Goal: Transaction & Acquisition: Purchase product/service

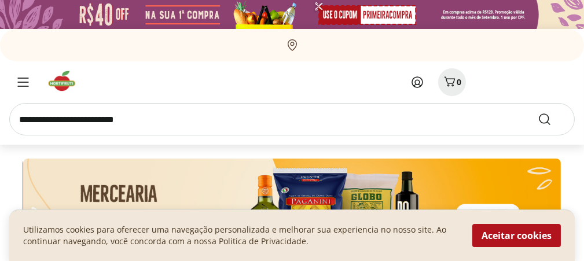
click at [418, 79] on icon at bounding box center [417, 82] width 14 height 14
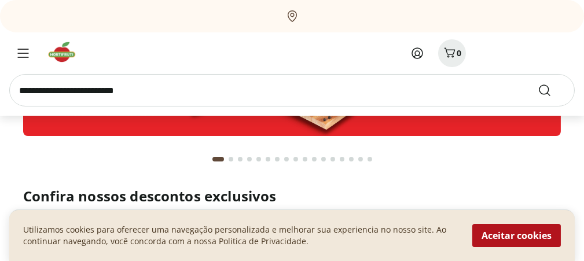
scroll to position [174, 0]
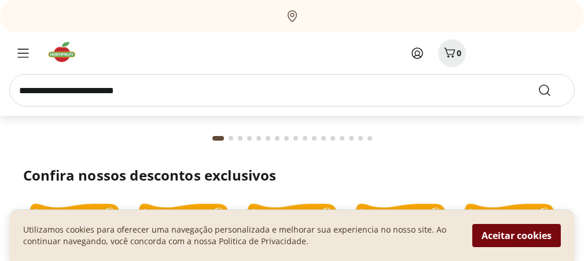
click at [501, 234] on button "Aceitar cookies" at bounding box center [516, 235] width 88 height 23
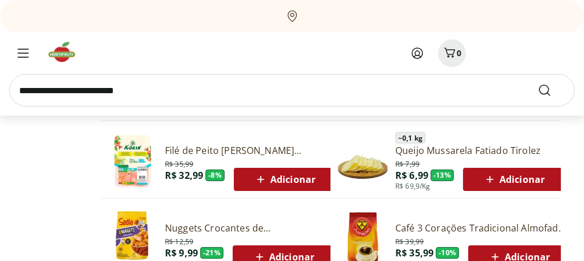
scroll to position [694, 0]
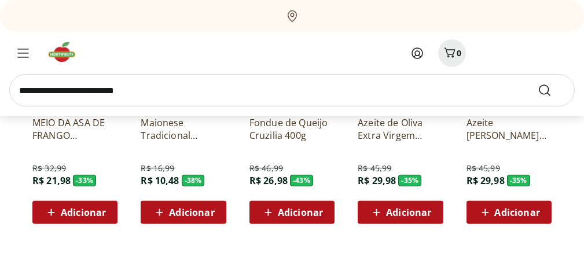
click at [82, 210] on span "Adicionar" at bounding box center [83, 212] width 45 height 9
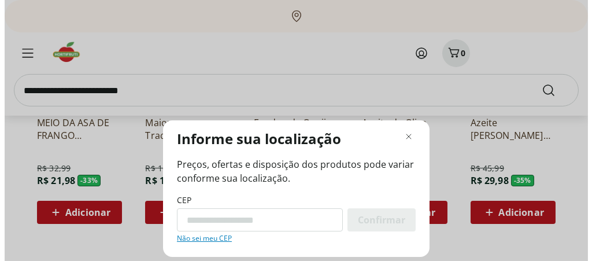
scroll to position [987, 0]
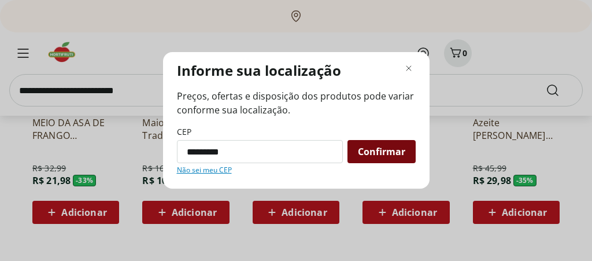
type input "*********"
click at [384, 150] on span "Confirmar" at bounding box center [381, 151] width 47 height 9
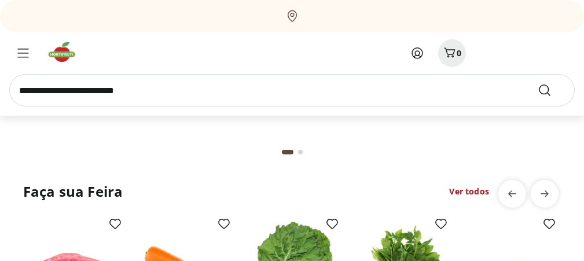
scroll to position [1098, 0]
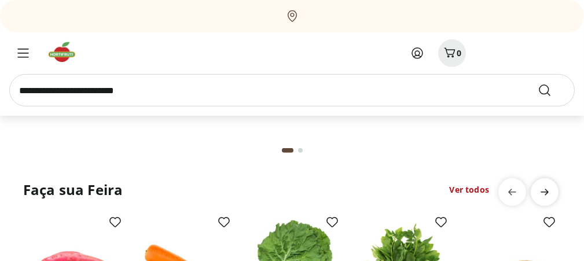
click at [552, 191] on span "next" at bounding box center [544, 191] width 23 height 23
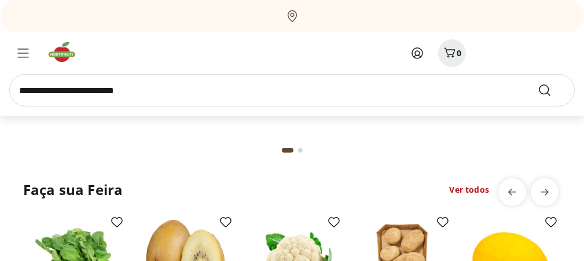
click at [478, 191] on link "Ver todos" at bounding box center [468, 190] width 39 height 12
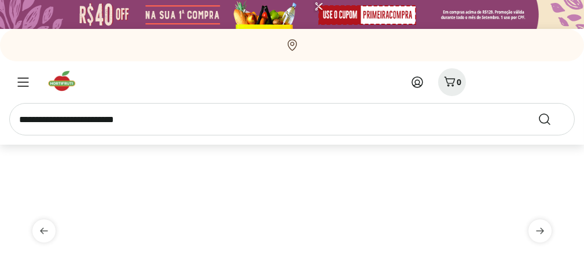
select select "**********"
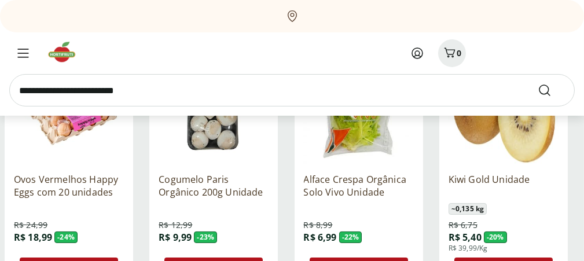
scroll to position [521, 0]
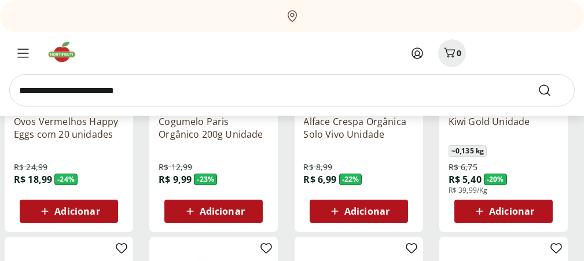
click at [226, 217] on div "Adicionar" at bounding box center [214, 211] width 80 height 21
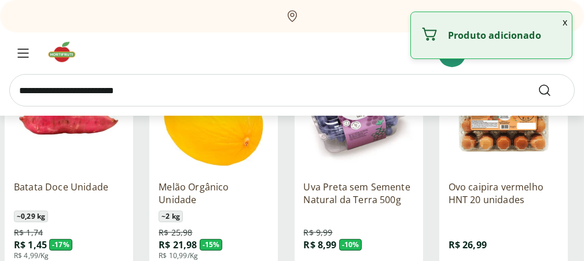
scroll to position [752, 0]
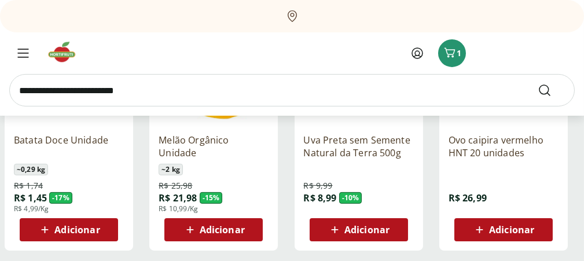
click at [74, 227] on span "Adicionar" at bounding box center [76, 229] width 45 height 9
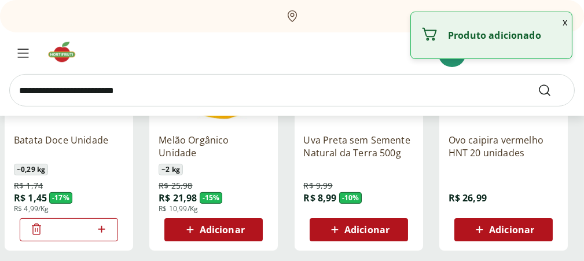
click at [102, 227] on icon at bounding box center [101, 229] width 14 height 14
type input "*"
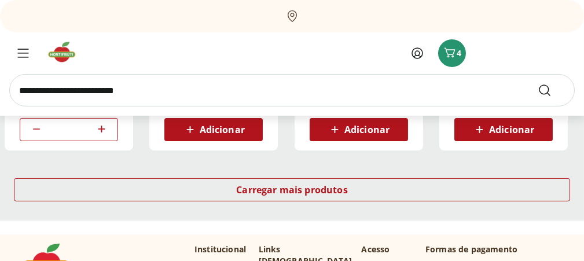
scroll to position [868, 0]
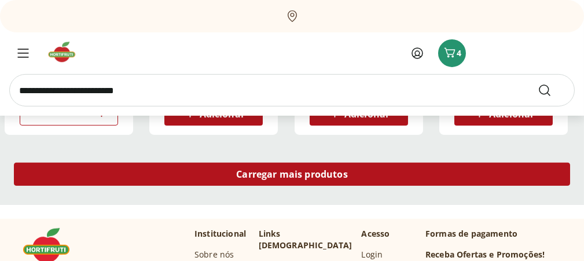
click at [307, 176] on span "Carregar mais produtos" at bounding box center [292, 173] width 112 height 9
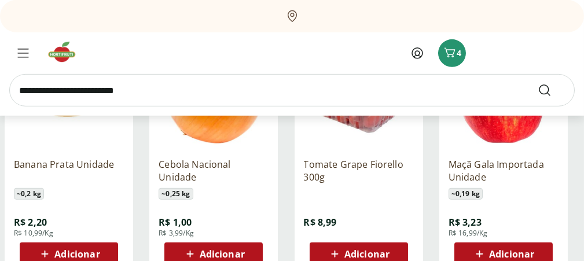
scroll to position [1504, 0]
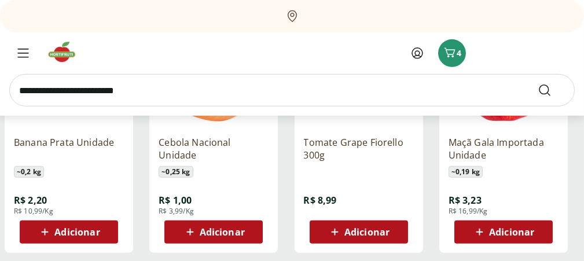
click at [484, 230] on icon at bounding box center [479, 232] width 14 height 14
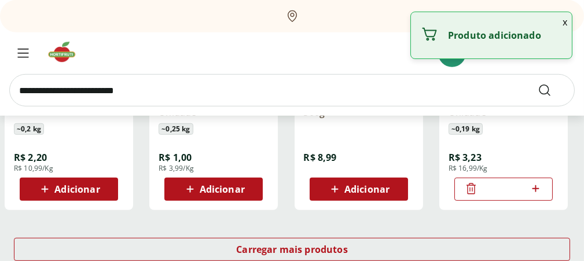
scroll to position [1562, 0]
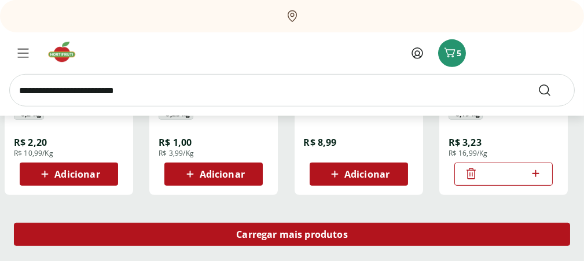
click at [197, 232] on div "Carregar mais produtos" at bounding box center [292, 234] width 556 height 23
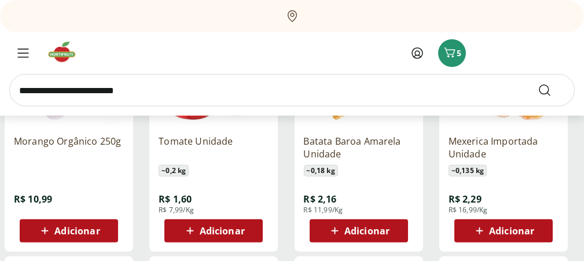
scroll to position [2024, 0]
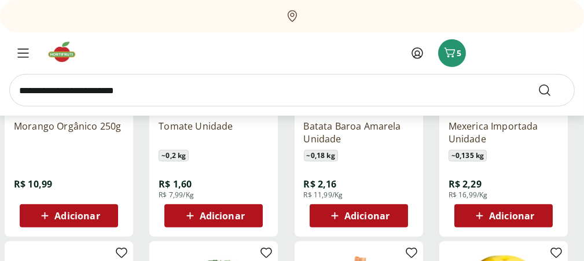
click at [207, 220] on span "Adicionar" at bounding box center [222, 215] width 45 height 9
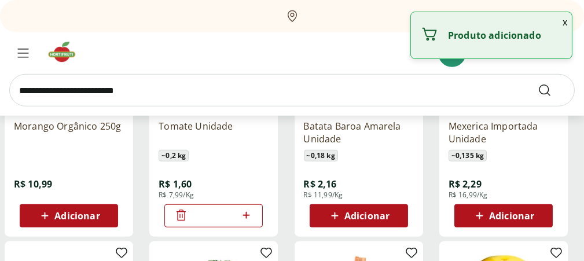
click at [246, 215] on icon at bounding box center [245, 215] width 7 height 7
type input "*"
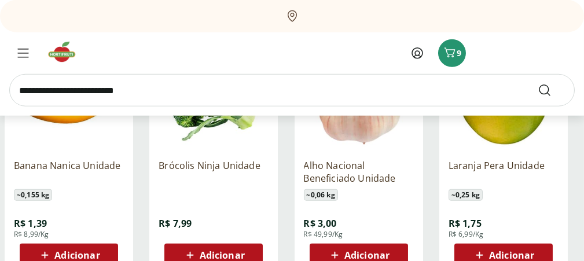
scroll to position [2256, 0]
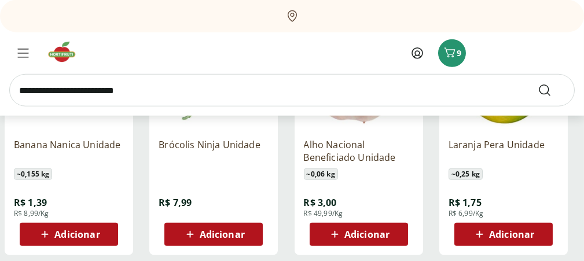
click at [490, 237] on span "Adicionar" at bounding box center [511, 234] width 45 height 9
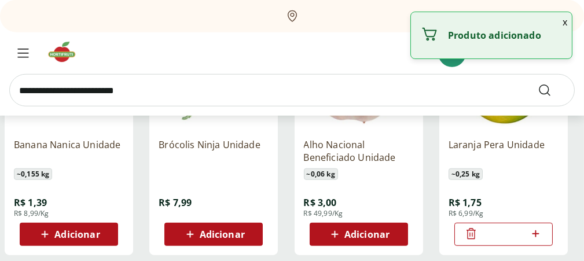
click at [535, 234] on icon at bounding box center [535, 233] width 7 height 7
type input "*"
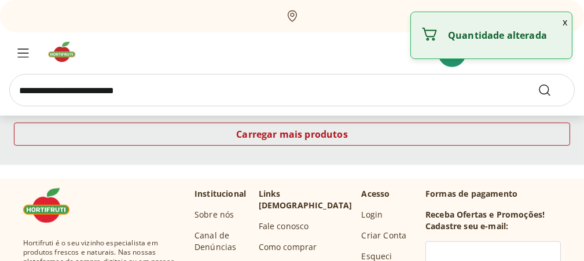
scroll to position [2429, 0]
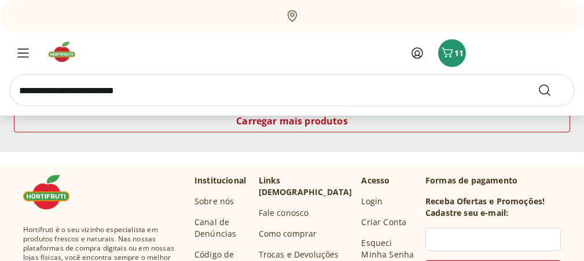
click at [371, 88] on input "search" at bounding box center [291, 90] width 565 height 32
type input "******"
click at [537, 83] on button "Submit Search" at bounding box center [551, 90] width 28 height 14
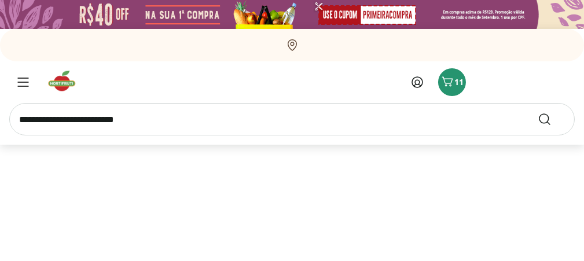
select select "**********"
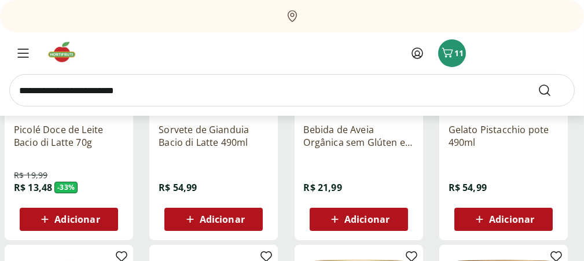
scroll to position [521, 0]
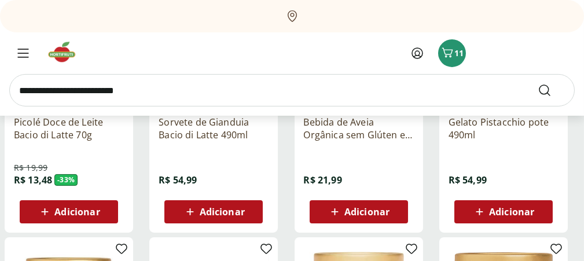
click at [508, 207] on span "Adicionar" at bounding box center [511, 211] width 45 height 9
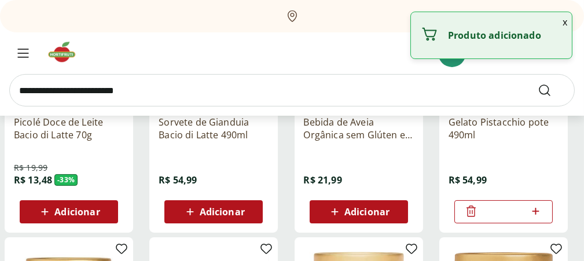
click at [534, 206] on icon at bounding box center [535, 211] width 14 height 14
type input "*"
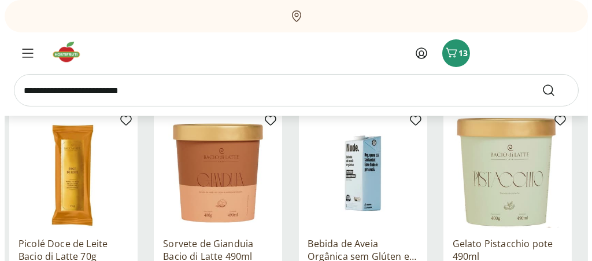
scroll to position [347, 0]
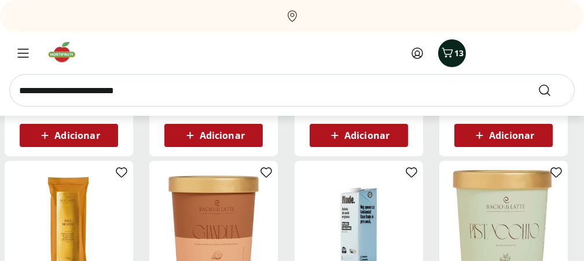
click at [456, 58] on span "13" at bounding box center [458, 52] width 9 height 11
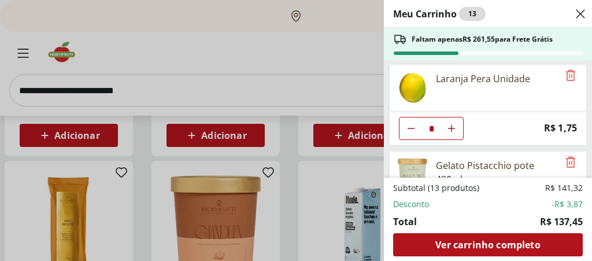
scroll to position [398, 0]
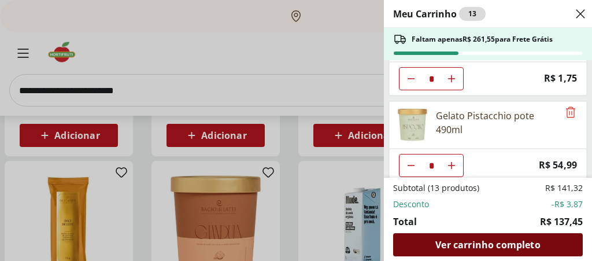
click at [500, 241] on span "Ver carrinho completo" at bounding box center [488, 244] width 105 height 9
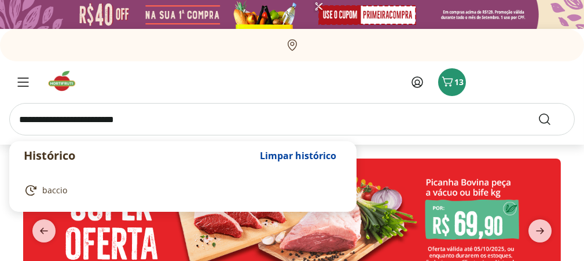
click at [167, 120] on input "search" at bounding box center [291, 119] width 565 height 32
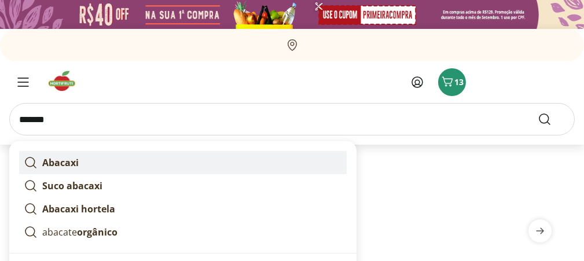
scroll to position [116, 0]
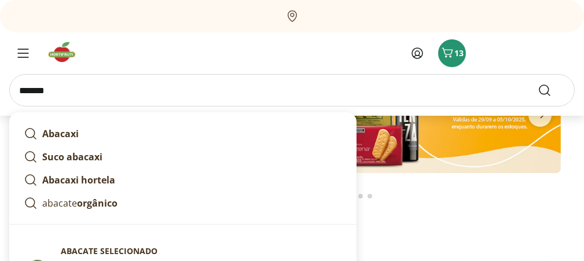
type input "*******"
click at [537, 83] on button "Submit Search" at bounding box center [551, 90] width 28 height 14
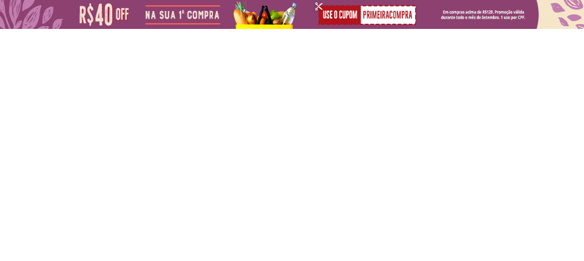
select select "**********"
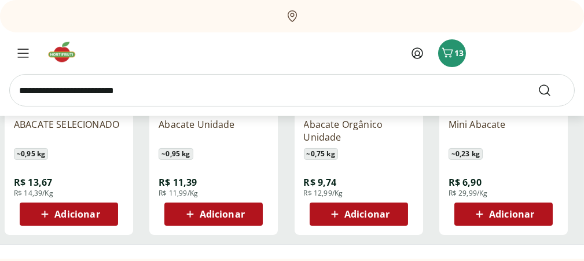
scroll to position [289, 0]
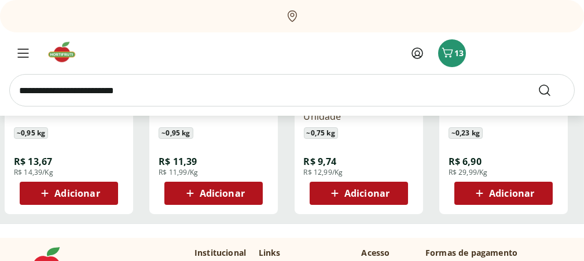
click at [359, 189] on span "Adicionar" at bounding box center [366, 193] width 45 height 9
click at [83, 190] on span "Adicionar" at bounding box center [76, 193] width 45 height 9
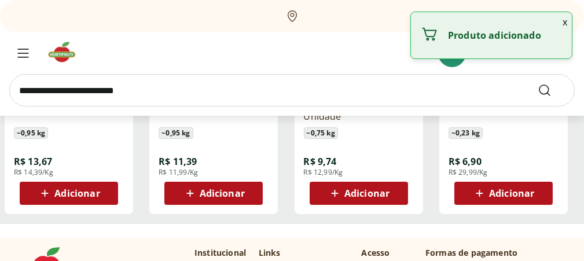
click at [208, 192] on span "Adicionar" at bounding box center [222, 193] width 45 height 9
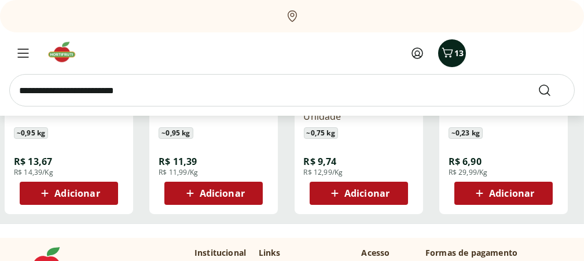
click at [452, 54] on icon "Carrinho" at bounding box center [447, 53] width 14 height 14
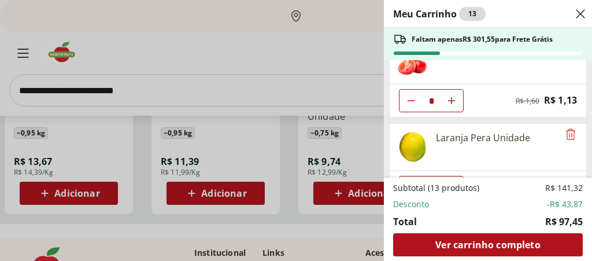
scroll to position [347, 0]
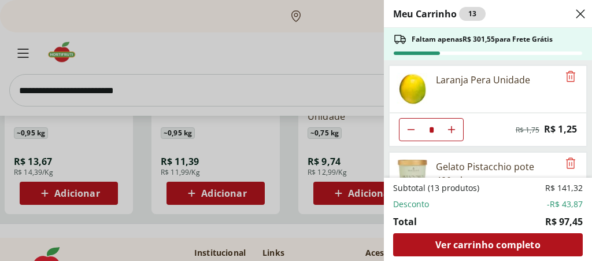
click at [452, 125] on icon "Aumentar Quantidade" at bounding box center [451, 129] width 9 height 9
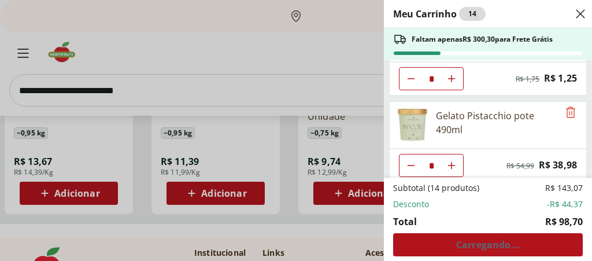
type input "*"
click at [78, 194] on div "Meu Carrinho 13 Faltam apenas R$ 301,55 para Frete Grátis Cogumelo Paris Orgâni…" at bounding box center [296, 130] width 592 height 261
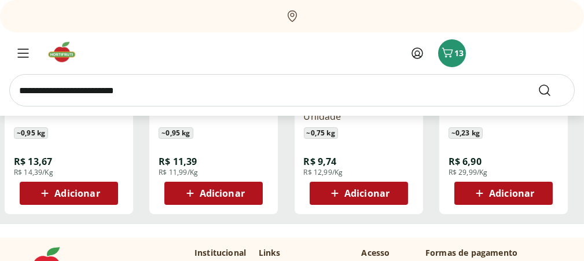
click at [78, 194] on span "Adicionar" at bounding box center [76, 193] width 45 height 9
click at [340, 189] on icon at bounding box center [334, 193] width 14 height 14
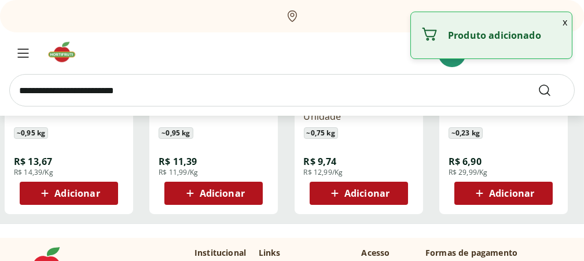
click at [515, 35] on p "Produto adicionado" at bounding box center [505, 35] width 115 height 12
click at [565, 21] on button "x" at bounding box center [565, 22] width 14 height 20
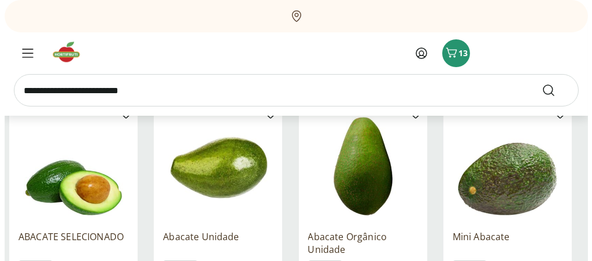
scroll to position [58, 0]
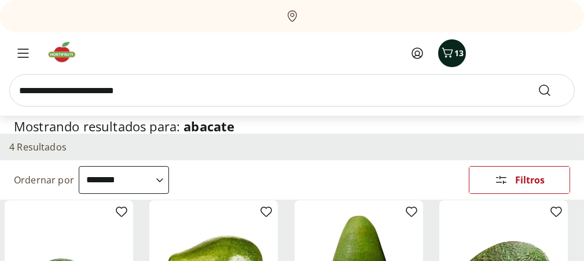
click at [455, 57] on span "13" at bounding box center [458, 52] width 9 height 11
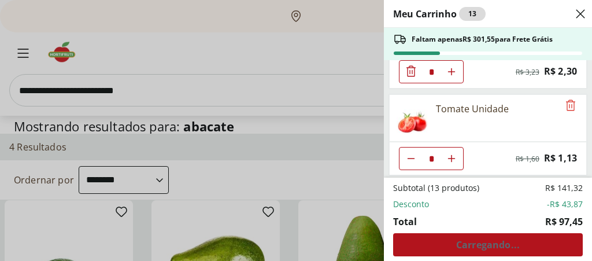
scroll to position [347, 0]
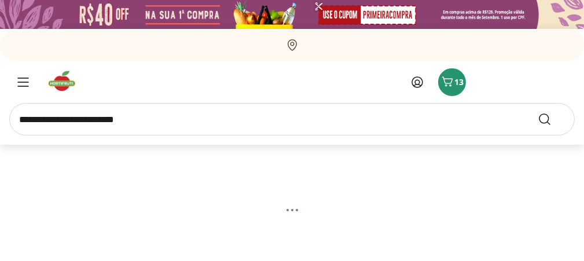
select select "**********"
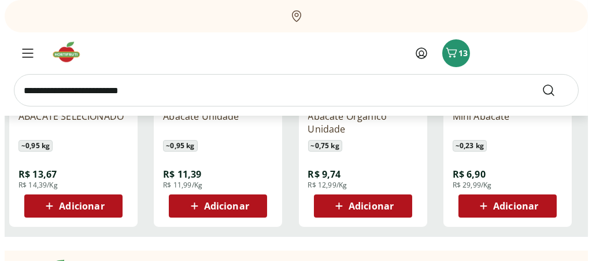
scroll to position [289, 0]
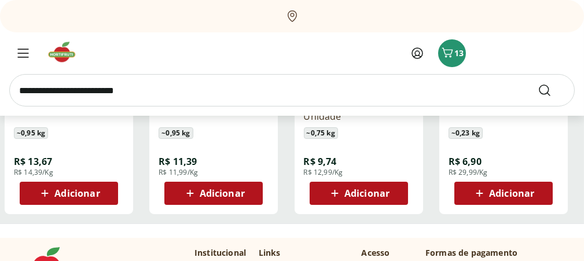
click at [348, 193] on span "Adicionar" at bounding box center [366, 193] width 45 height 9
click at [47, 196] on icon at bounding box center [45, 193] width 14 height 14
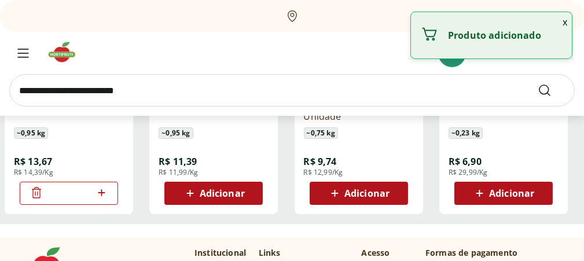
click at [105, 194] on icon at bounding box center [101, 193] width 14 height 14
type input "*"
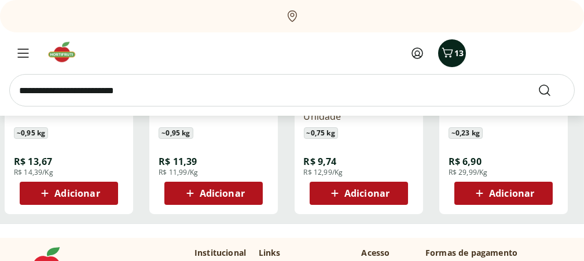
click at [451, 53] on icon "Carrinho" at bounding box center [446, 53] width 11 height 10
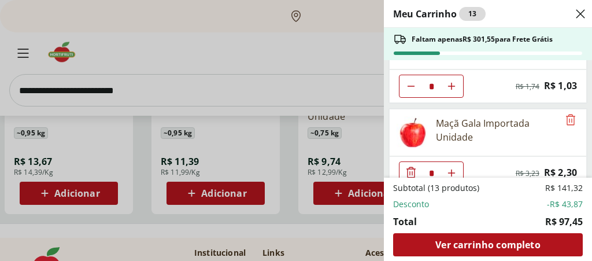
scroll to position [109, 0]
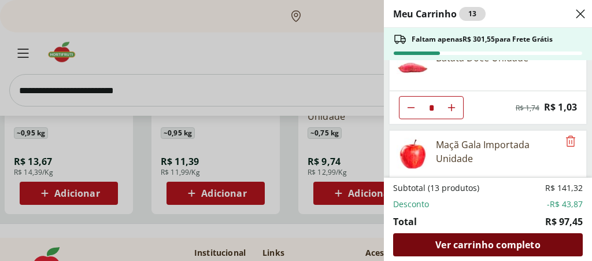
click at [472, 244] on span "Ver carrinho completo" at bounding box center [488, 244] width 105 height 9
